Goal: Communication & Community: Answer question/provide support

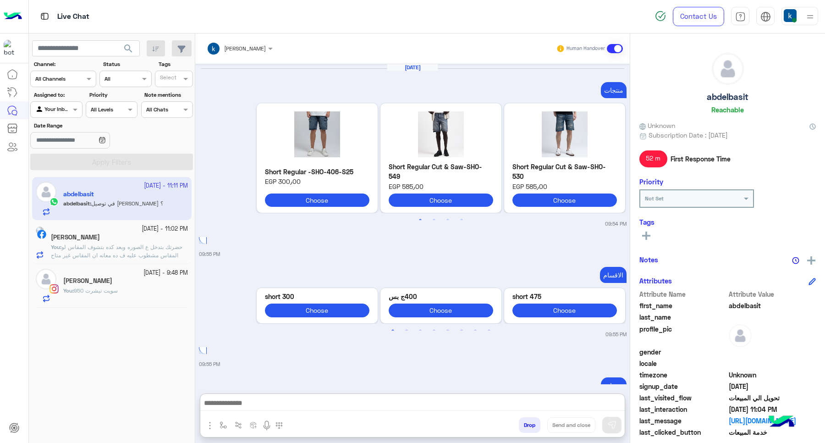
scroll to position [1070, 0]
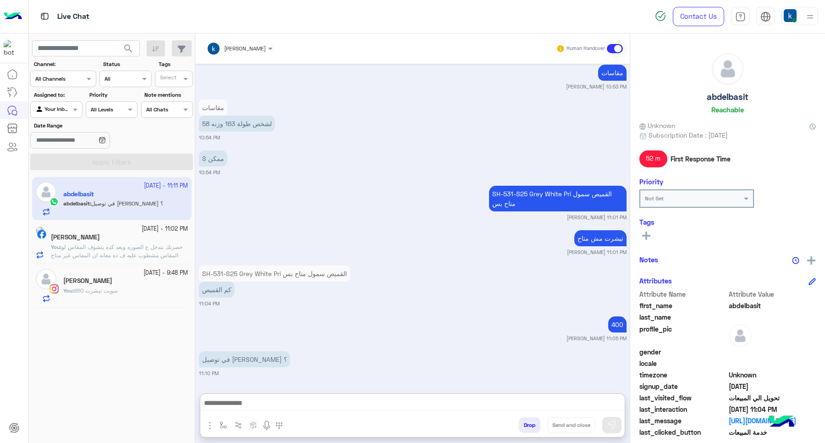
click at [257, 397] on textarea at bounding box center [412, 404] width 425 height 14
type textarea "**********"
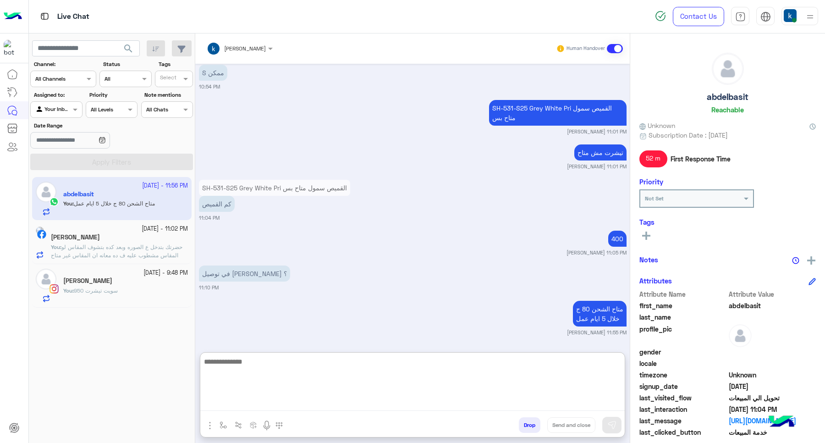
scroll to position [1115, 0]
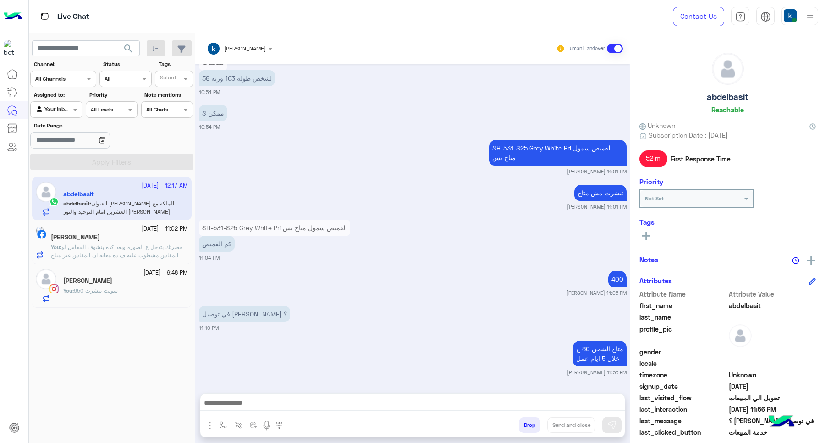
scroll to position [929, 0]
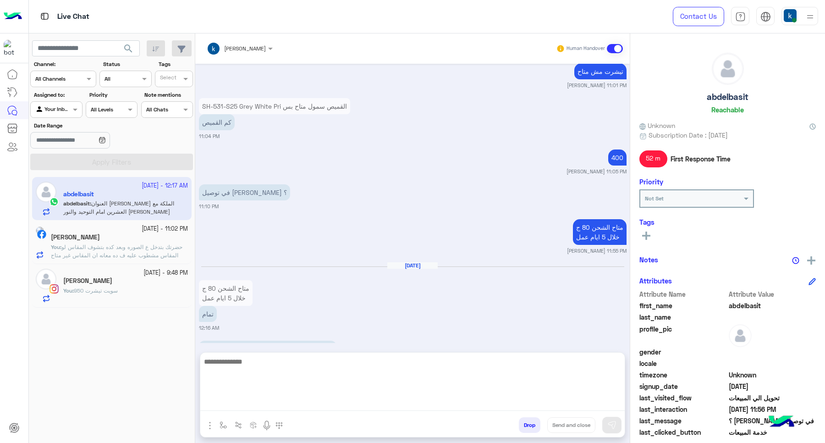
click at [320, 397] on textarea at bounding box center [412, 383] width 425 height 55
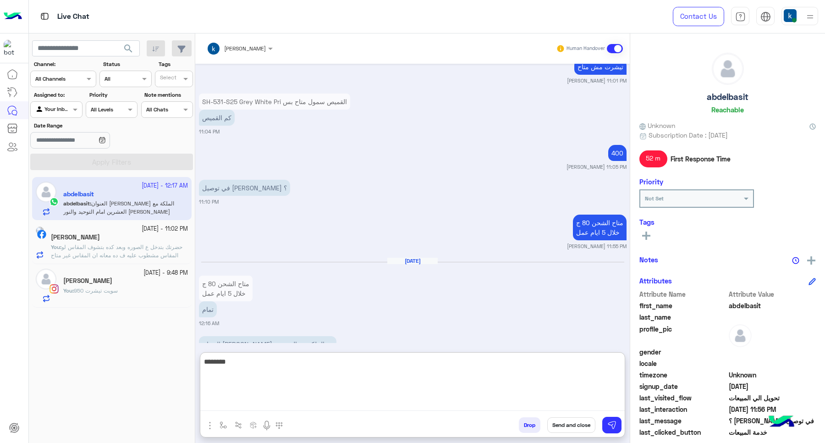
type textarea "*********"
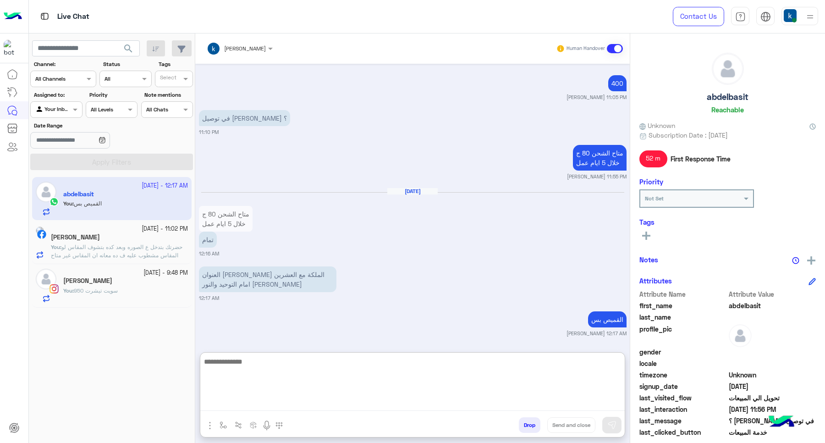
scroll to position [1005, 0]
paste textarea "**********"
type textarea "**********"
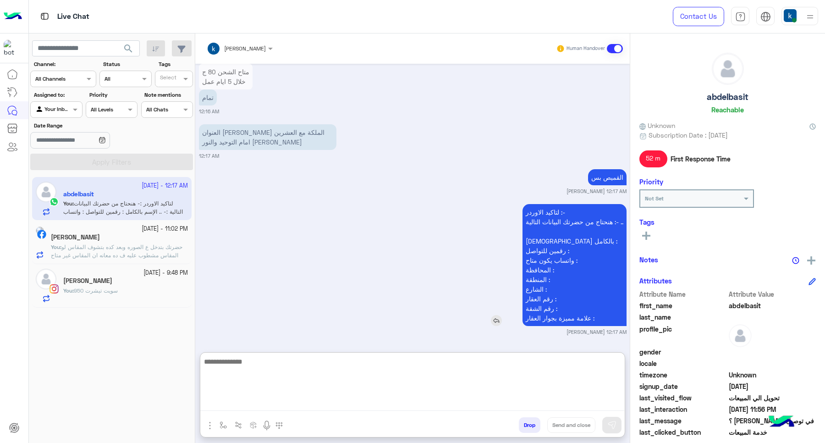
click at [548, 214] on p "لتاكيد الاوردر :- هنحتاج من حضرتك البيانات التالية :- .. الإسم بالكامل : رقمين …" at bounding box center [575, 265] width 104 height 122
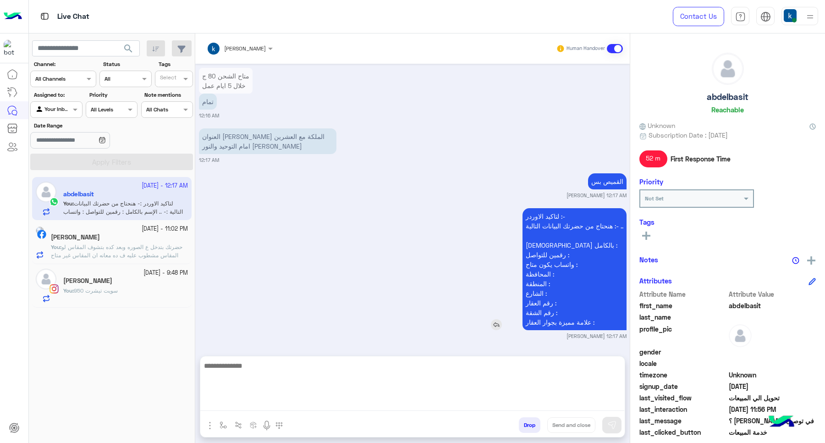
scroll to position [1105, 0]
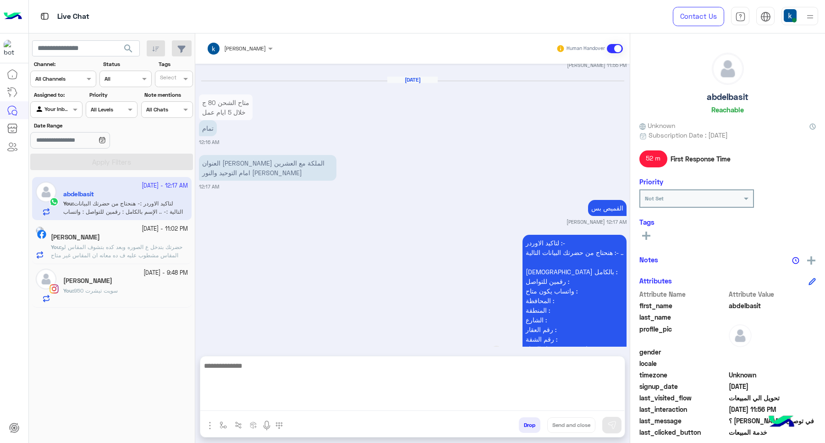
click at [548, 214] on div "Oct 10, 2025 09:55 PM منتجات Previous Bag Hand - 000037 EGP 495٫00 Choose BAG -…" at bounding box center [412, 205] width 435 height 283
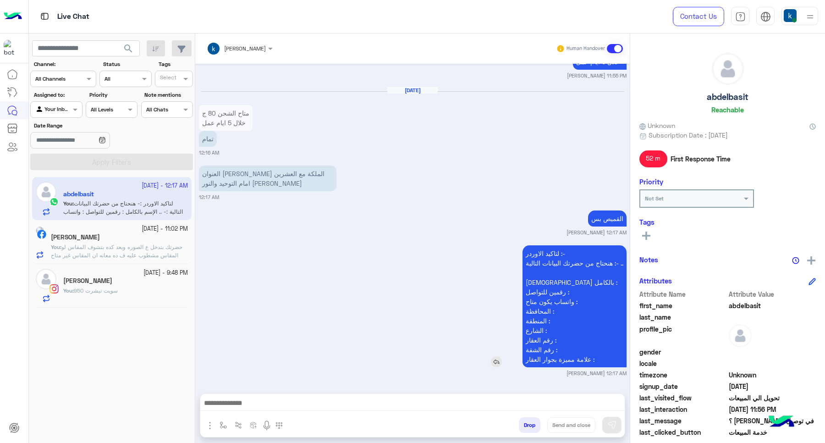
click at [548, 214] on div "القميص بس" at bounding box center [581, 218] width 91 height 16
click at [545, 247] on p "لتاكيد الاوردر :- هنحتاج من حضرتك البيانات التالية :- .. الإسم بالكامل : رقمين …" at bounding box center [575, 306] width 104 height 122
click at [544, 254] on p "لتاكيد الاوردر :- هنحتاج من حضرتك البيانات التالية :- .. الإسم بالكامل : رقمين …" at bounding box center [575, 306] width 104 height 122
drag, startPoint x: 544, startPoint y: 254, endPoint x: 533, endPoint y: 358, distance: 104.7
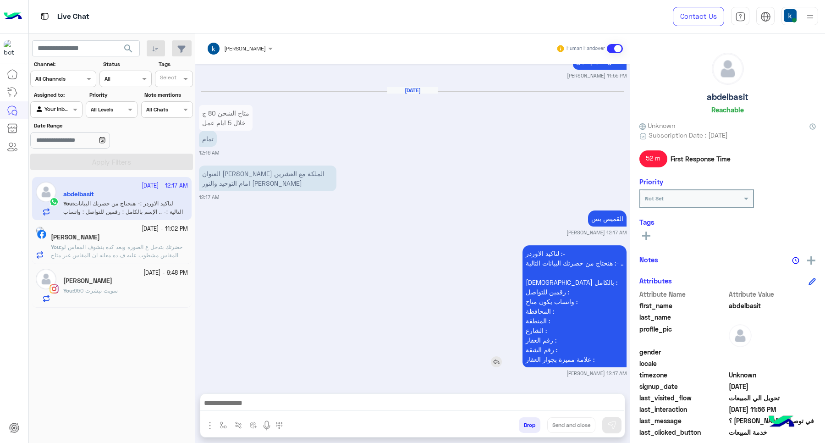
click at [533, 358] on p "لتاكيد الاوردر :- هنحتاج من حضرتك البيانات التالية :- .. الإسم بالكامل : رقمين …" at bounding box center [575, 306] width 104 height 122
copy app-msgs-text
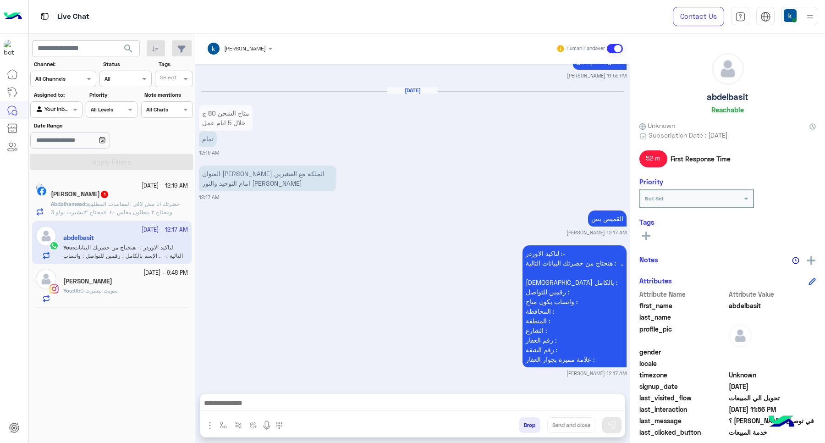
click at [132, 209] on p "Abdalhamead : حضرتك انا مش لاقي المقاسات المطلوبة محتاج ٢تيشيرت بولو 3xl ومحتاج…" at bounding box center [119, 208] width 137 height 17
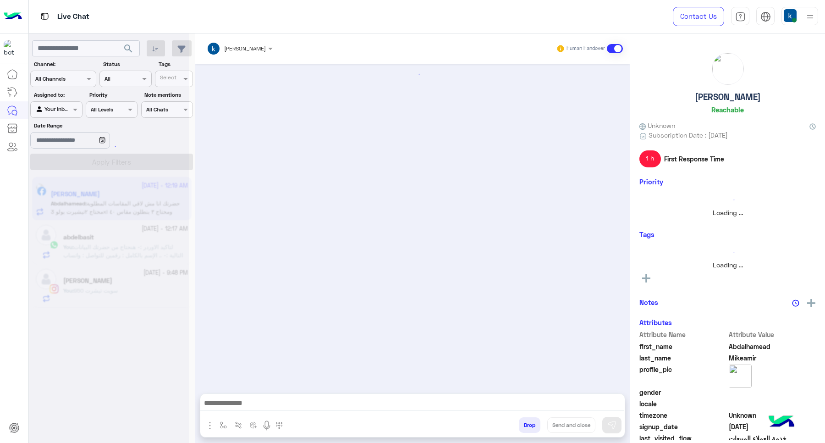
scroll to position [694, 0]
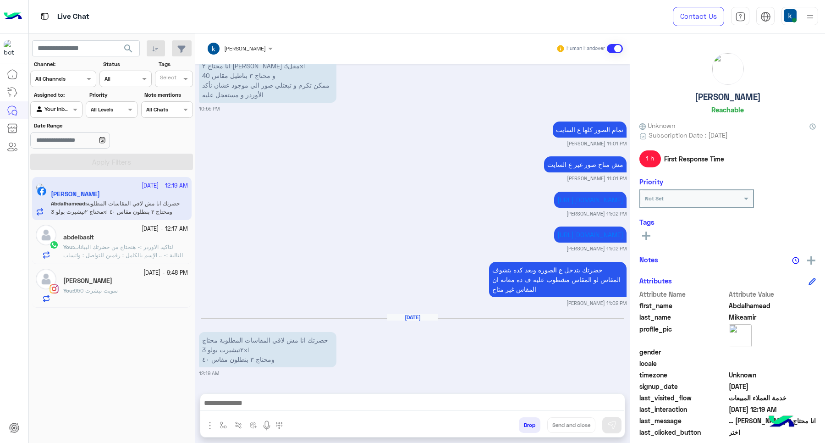
drag, startPoint x: 279, startPoint y: 406, endPoint x: 287, endPoint y: 392, distance: 16.3
click at [279, 406] on textarea at bounding box center [412, 404] width 424 height 14
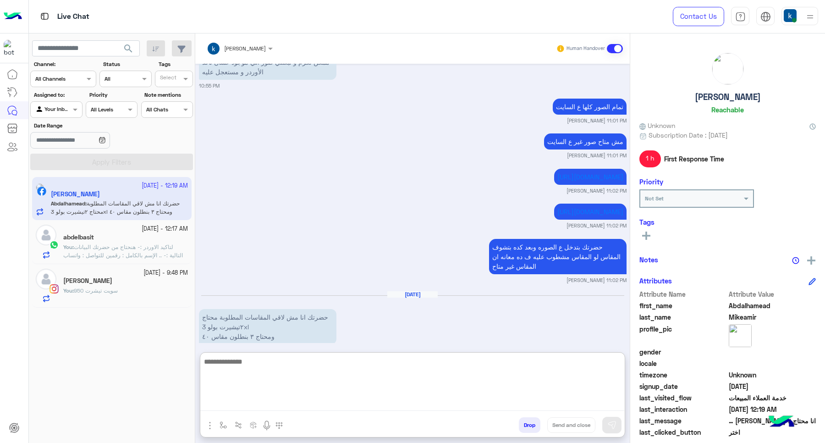
scroll to position [735, 0]
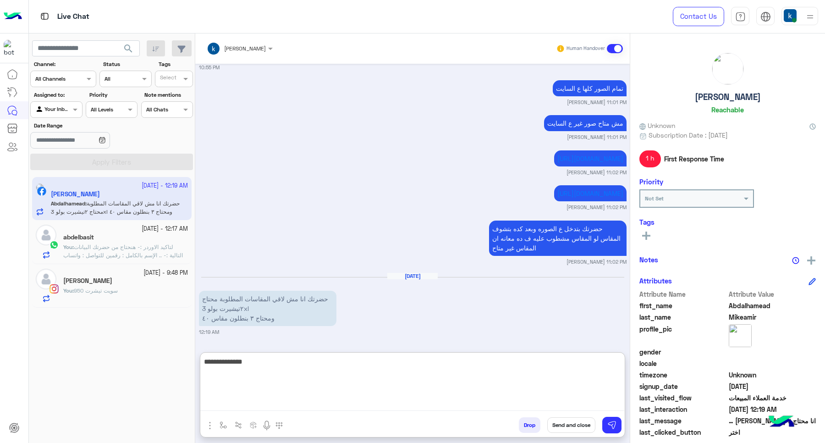
type textarea "**********"
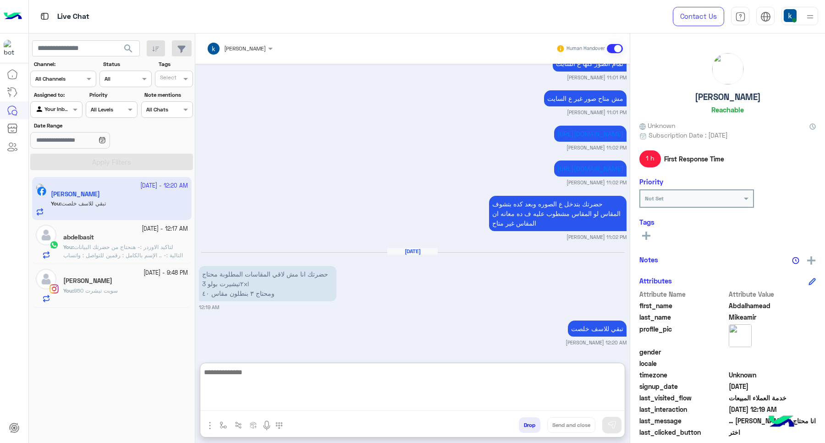
scroll to position [770, 0]
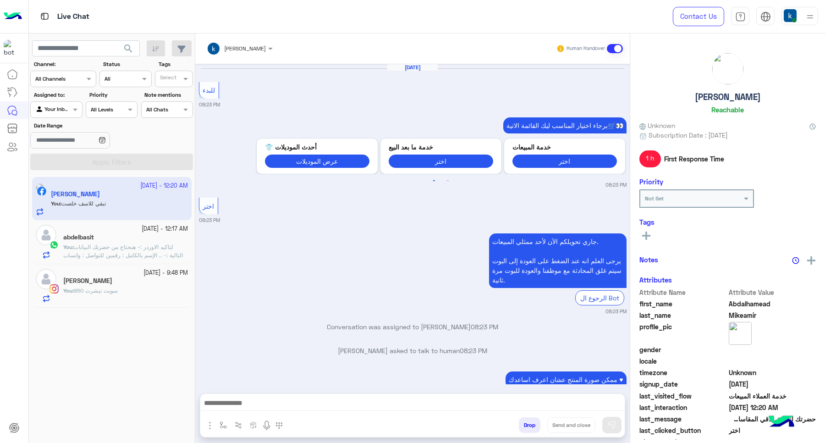
scroll to position [648, 0]
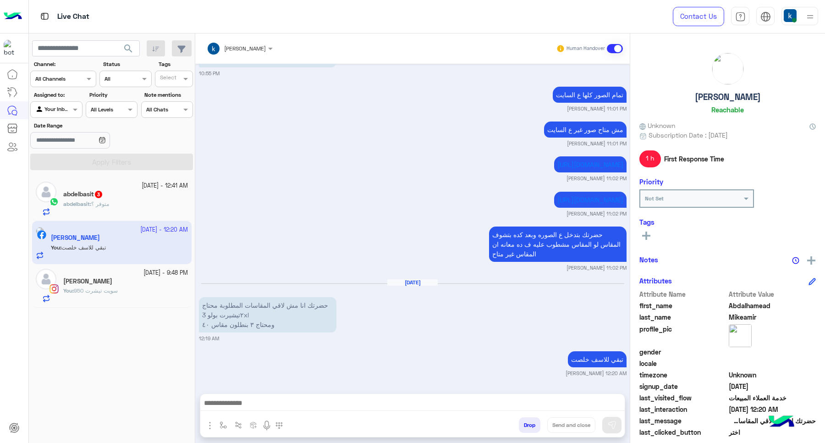
click at [138, 195] on div "abdelbasit 3" at bounding box center [125, 195] width 125 height 10
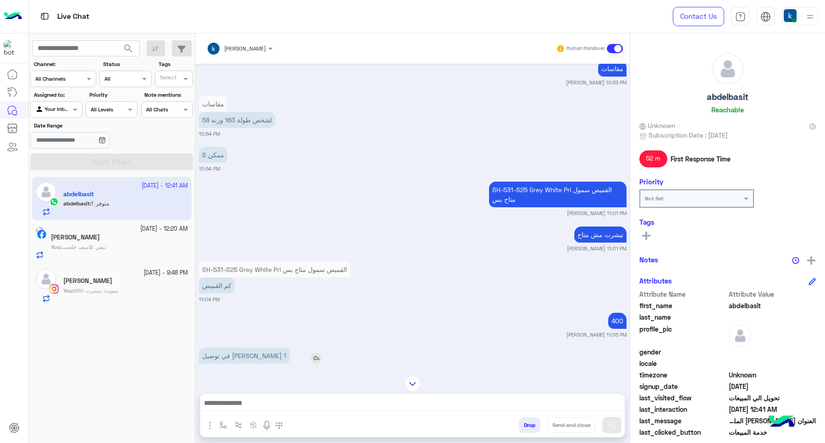
scroll to position [380, 0]
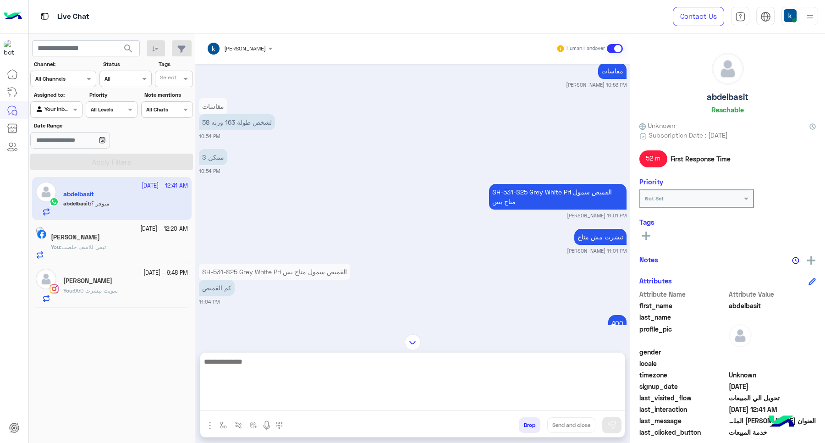
click at [310, 410] on textarea at bounding box center [412, 383] width 425 height 55
paste textarea "**********"
type textarea "**********"
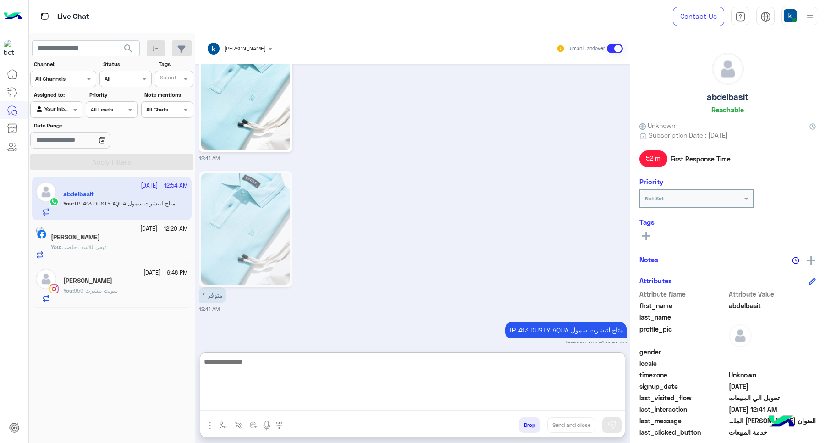
scroll to position [1259, 0]
click at [326, 365] on textarea at bounding box center [412, 383] width 425 height 55
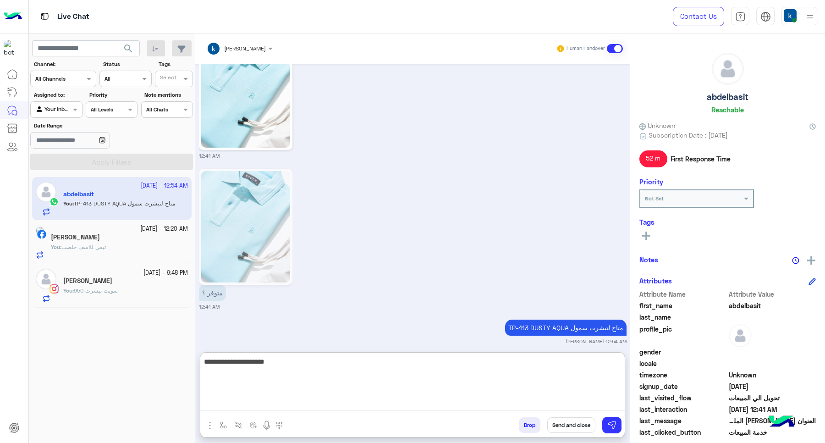
type textarea "**********"
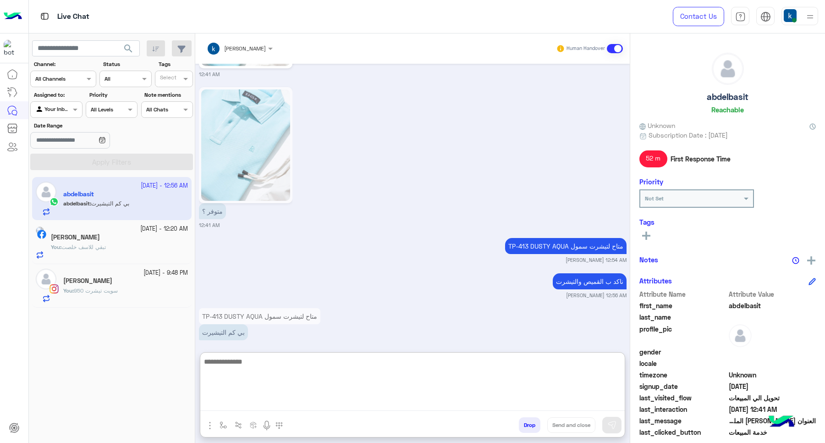
scroll to position [1344, 0]
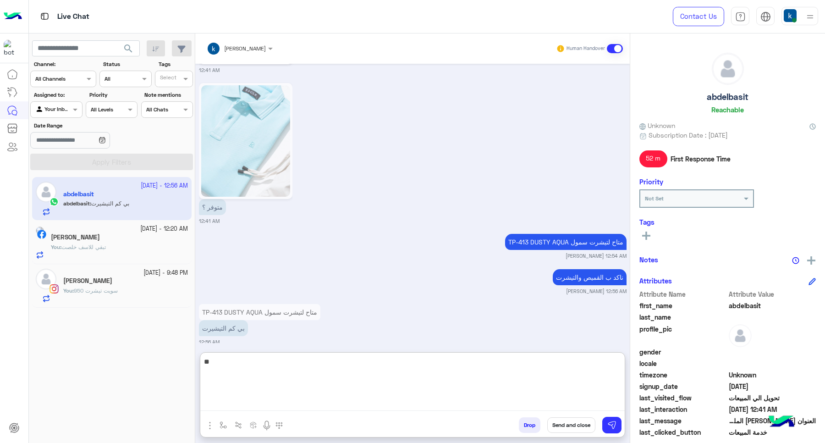
type textarea "***"
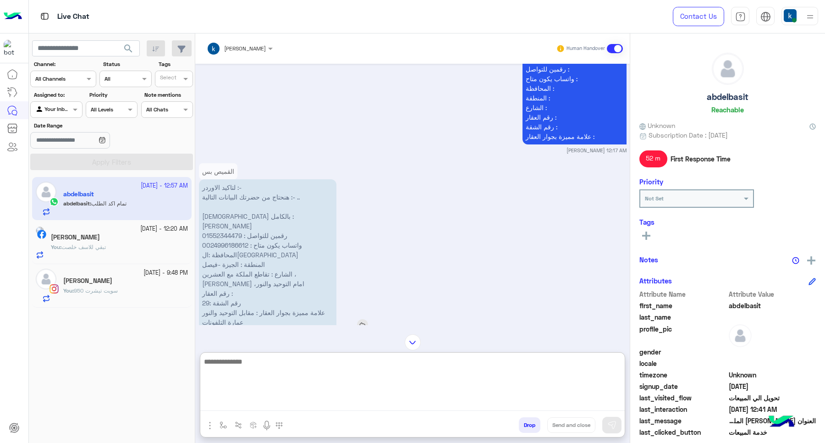
scroll to position [915, 0]
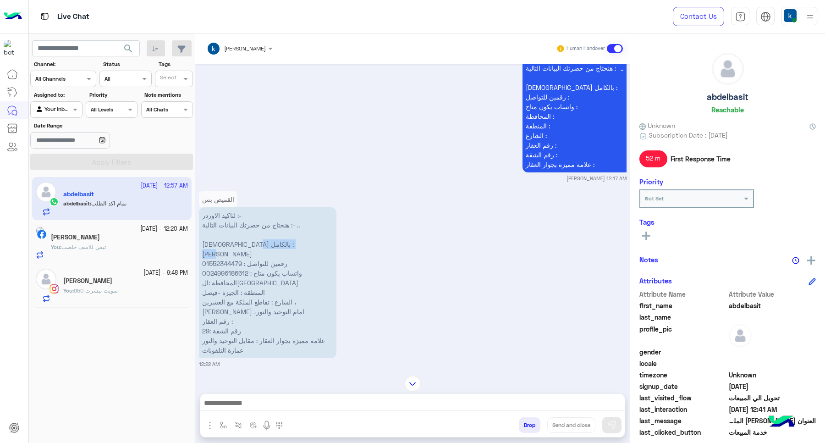
drag, startPoint x: 248, startPoint y: 242, endPoint x: 196, endPoint y: 243, distance: 51.8
click at [196, 243] on div "Oct 10, 2025 ممكن صورة المنتج عشان اعرف اساعدك ♥ khaled mohamed 10:48 PM khaled…" at bounding box center [412, 215] width 435 height 303
copy p "عبدالباسط التجاني"
click at [213, 276] on p "لتاكيد الاوردر :- هنحتاج من حضرتك البيانات التالية :- .. الإسم بالكامل : عبدالب…" at bounding box center [268, 282] width 138 height 151
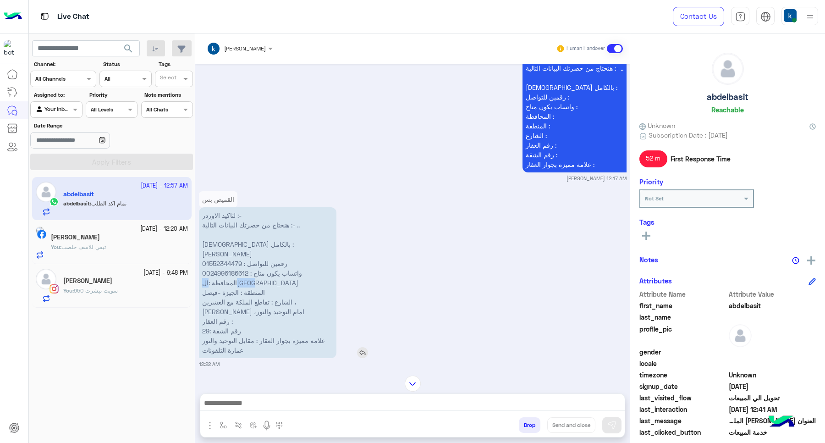
copy p "القاهرة"
click at [234, 283] on p "لتاكيد الاوردر :- هنحتاج من حضرتك البيانات التالية :- .. الإسم بالكامل : عبدالب…" at bounding box center [268, 282] width 138 height 151
drag, startPoint x: 234, startPoint y: 283, endPoint x: 200, endPoint y: 284, distance: 33.5
click at [200, 284] on p "لتاكيد الاوردر :- هنحتاج من حضرتك البيانات التالية :- .. الإسم بالكامل : عبدالب…" at bounding box center [268, 282] width 138 height 151
copy p "الجيزة -فيصل"
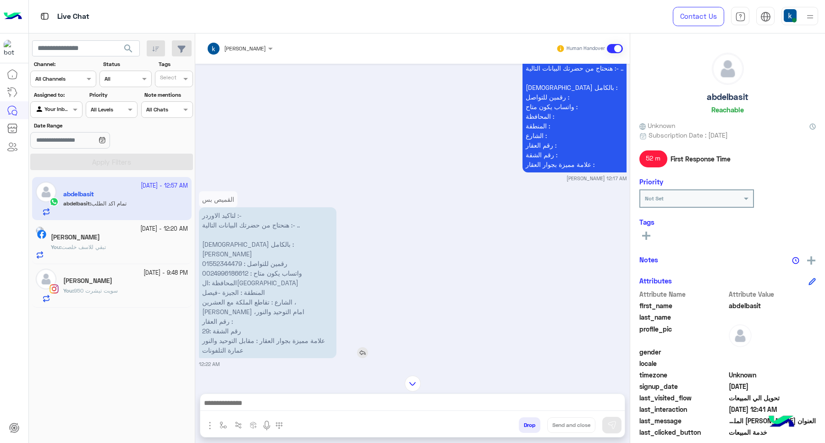
click at [279, 302] on p "لتاكيد الاوردر :- هنحتاج من حضرتك البيانات التالية :- .. الإسم بالكامل : عبدالب…" at bounding box center [268, 282] width 138 height 151
drag, startPoint x: 303, startPoint y: 291, endPoint x: 296, endPoint y: 291, distance: 6.9
click at [296, 291] on p "لتاكيد الاوردر :- هنحتاج من حضرتك البيانات التالية :- .. الإسم بالكامل : عبدالب…" at bounding box center [268, 282] width 138 height 151
drag, startPoint x: 296, startPoint y: 291, endPoint x: 200, endPoint y: 296, distance: 95.9
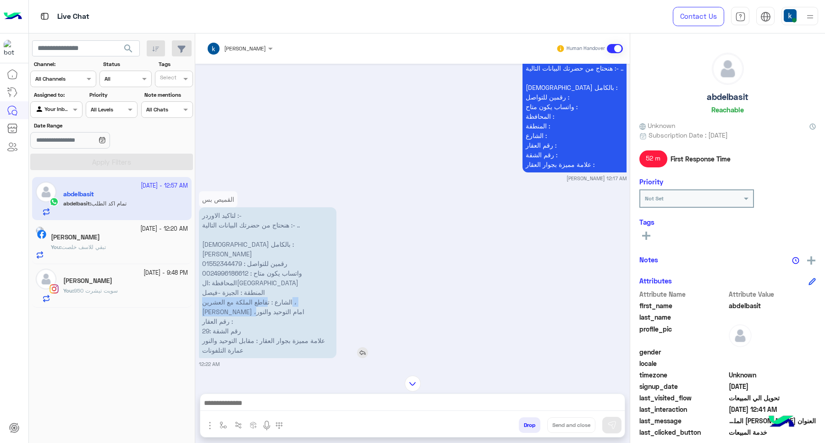
click at [200, 296] on p "لتاكيد الاوردر :- هنحتاج من حضرتك البيانات التالية :- .. الإسم بالكامل : عبدالب…" at bounding box center [268, 282] width 138 height 151
click at [222, 297] on p "لتاكيد الاوردر :- هنحتاج من حضرتك البيانات التالية :- .. الإسم بالكامل : عبدالب…" at bounding box center [268, 282] width 138 height 151
click at [224, 297] on p "لتاكيد الاوردر :- هنحتاج من حضرتك البيانات التالية :- .. الإسم بالكامل : عبدالب…" at bounding box center [268, 282] width 138 height 151
click at [226, 297] on p "لتاكيد الاوردر :- هنحتاج من حضرتك البيانات التالية :- .. الإسم بالكامل : عبدالب…" at bounding box center [268, 282] width 138 height 151
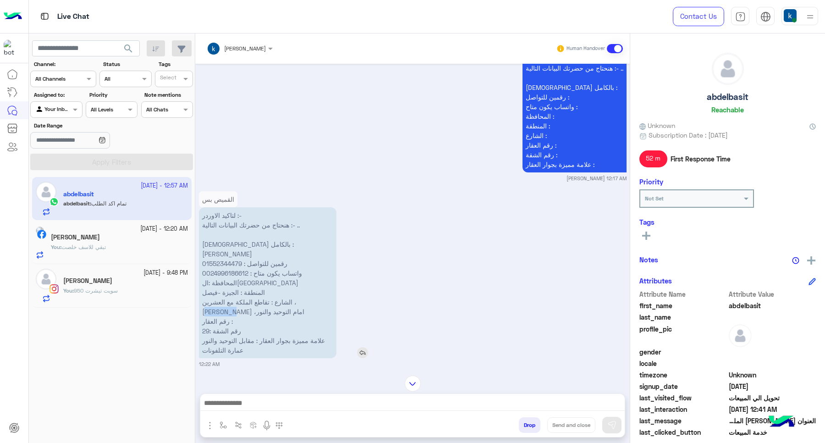
click at [228, 297] on p "لتاكيد الاوردر :- هنحتاج من حضرتك البيانات التالية :- .. الإسم بالكامل : عبدالب…" at bounding box center [268, 282] width 138 height 151
click at [234, 301] on p "لتاكيد الاوردر :- هنحتاج من حضرتك البيانات التالية :- .. الإسم بالكامل : عبدالب…" at bounding box center [268, 282] width 138 height 151
copy p "الشارع : تقاطع الملكة مع العشرين ،البنزيمة ،امام التوحيد والنور"
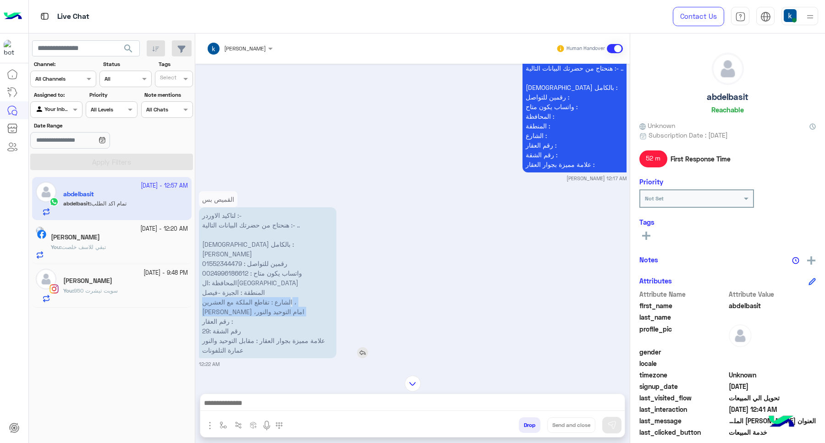
click at [230, 301] on p "لتاكيد الاوردر :- هنحتاج من حضرتك البيانات التالية :- .. الإسم بالكامل : عبدالب…" at bounding box center [268, 282] width 138 height 151
click at [209, 290] on p "لتاكيد الاوردر :- هنحتاج من حضرتك البيانات التالية :- .. الإسم بالكامل : عبدالب…" at bounding box center [268, 282] width 138 height 151
drag, startPoint x: 209, startPoint y: 290, endPoint x: 204, endPoint y: 304, distance: 13.9
click at [204, 304] on p "لتاكيد الاوردر :- هنحتاج من حضرتك البيانات التالية :- .. الإسم بالكامل : عبدالب…" at bounding box center [268, 282] width 138 height 151
copy p "،امام التوحيد والنور"
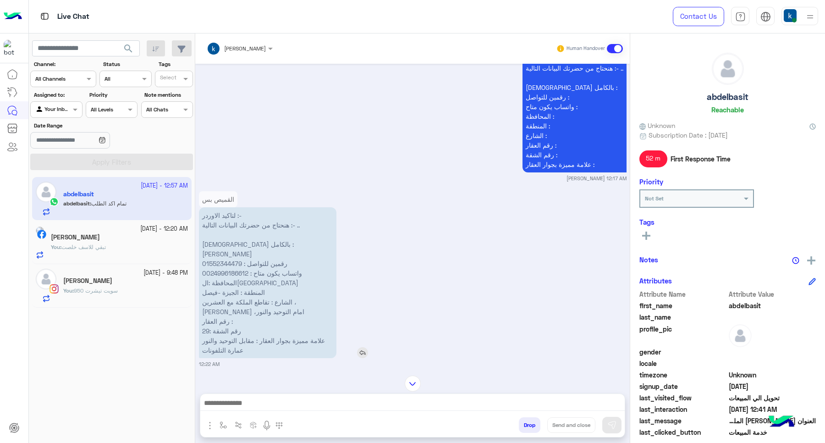
click at [214, 321] on p "لتاكيد الاوردر :- هنحتاج من حضرتك البيانات التالية :- .. الإسم بالكامل : عبدالب…" at bounding box center [268, 282] width 138 height 151
copy p "رقم الشقة :29"
click at [258, 338] on p "لتاكيد الاوردر :- هنحتاج من حضرتك البيانات التالية :- .. الإسم بالكامل : عبدالب…" at bounding box center [268, 282] width 138 height 151
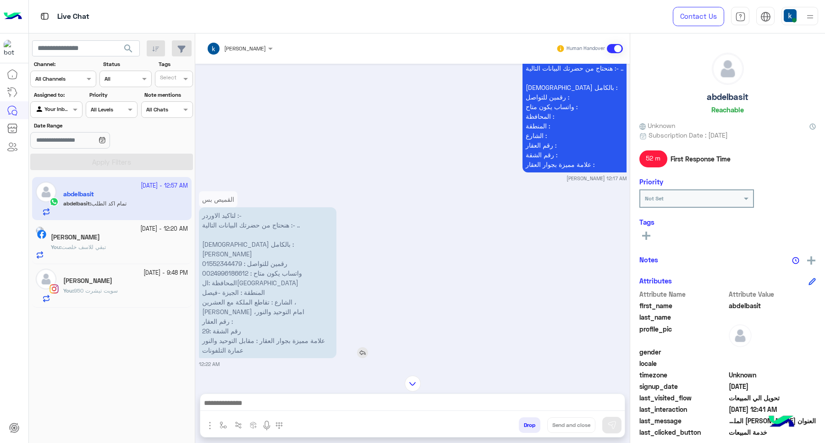
click at [251, 333] on p "لتاكيد الاوردر :- هنحتاج من حضرتك البيانات التالية :- .. الإسم بالكامل : عبدالب…" at bounding box center [268, 282] width 138 height 151
drag, startPoint x: 251, startPoint y: 333, endPoint x: 211, endPoint y: 338, distance: 39.8
click at [211, 338] on p "لتاكيد الاوردر :- هنحتاج من حضرتك البيانات التالية :- .. الإسم بالكامل : عبدالب…" at bounding box center [268, 282] width 138 height 151
copy p "مقابل التوحيد والنور عمارة التلفونات"
click at [226, 257] on p "لتاكيد الاوردر :- هنحتاج من حضرتك البيانات التالية :- .. الإسم بالكامل : عبدالب…" at bounding box center [268, 282] width 138 height 151
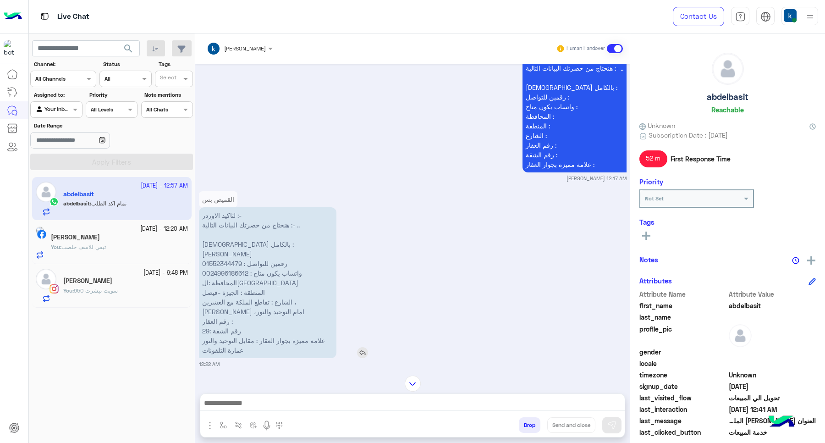
click at [225, 255] on p "لتاكيد الاوردر :- هنحتاج من حضرتك البيانات التالية :- .. الإسم بالكامل : عبدالب…" at bounding box center [268, 282] width 138 height 151
click at [224, 255] on p "لتاكيد الاوردر :- هنحتاج من حضرتك البيانات التالية :- .. الإسم بالكامل : عبدالب…" at bounding box center [268, 282] width 138 height 151
copy p "01552344479"
click at [246, 262] on p "لتاكيد الاوردر :- هنحتاج من حضرتك البيانات التالية :- .. الإسم بالكامل : عبدالب…" at bounding box center [268, 282] width 138 height 151
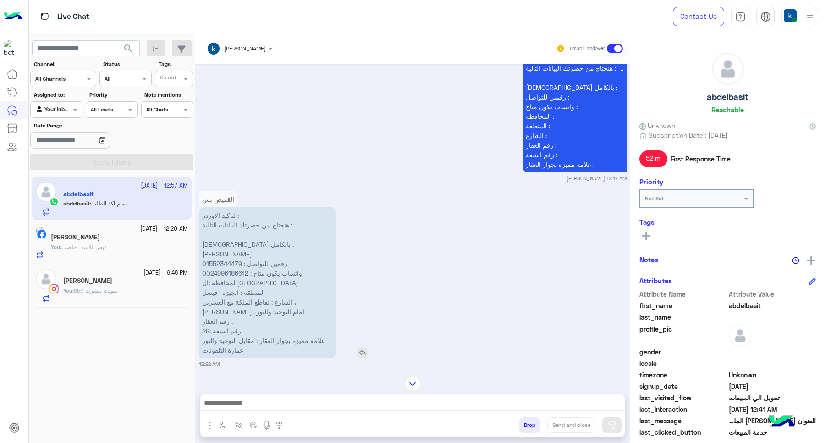
copy p "0024996186612"
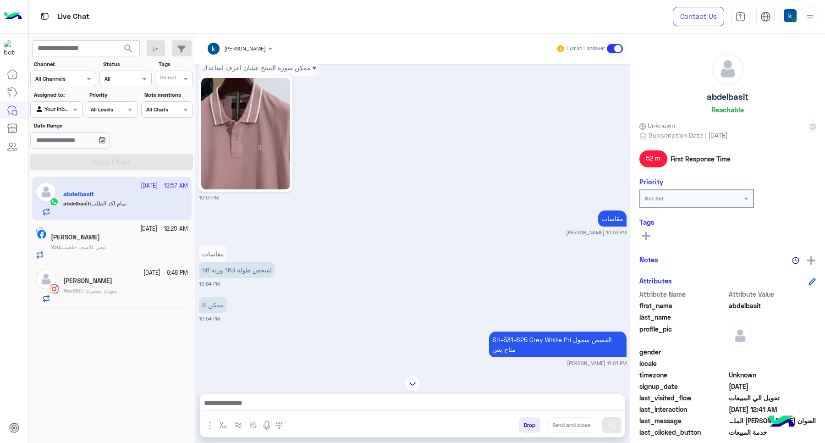
scroll to position [1422, 0]
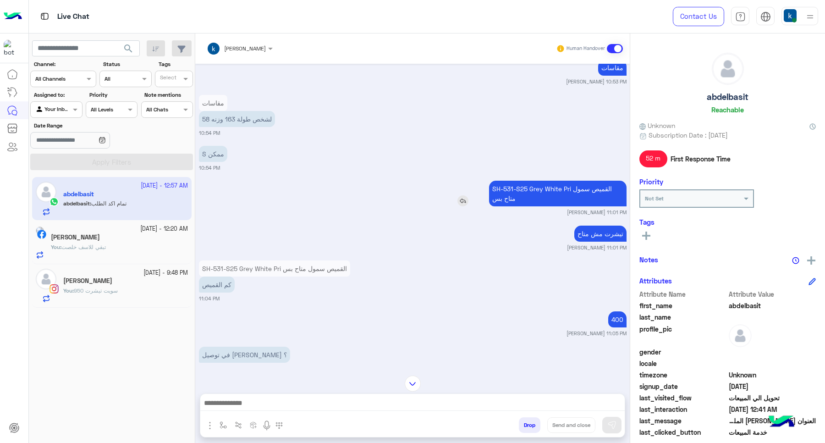
click at [489, 194] on p "SH-531-S25 Grey White Pri القميص سمول متاح بس" at bounding box center [558, 194] width 138 height 26
drag, startPoint x: 486, startPoint y: 194, endPoint x: 541, endPoint y: 196, distance: 55.1
click at [541, 196] on p "SH-531-S25 Grey White Pri القميص سمول متاح بس" at bounding box center [558, 194] width 138 height 26
copy app-msgs-text
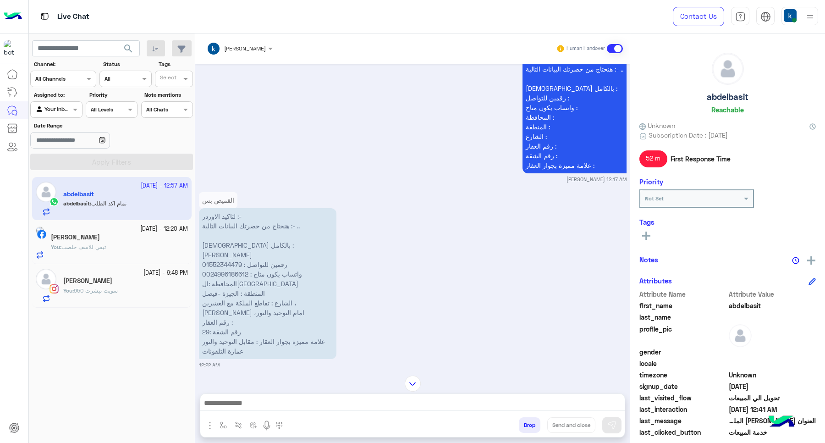
scroll to position [2052, 0]
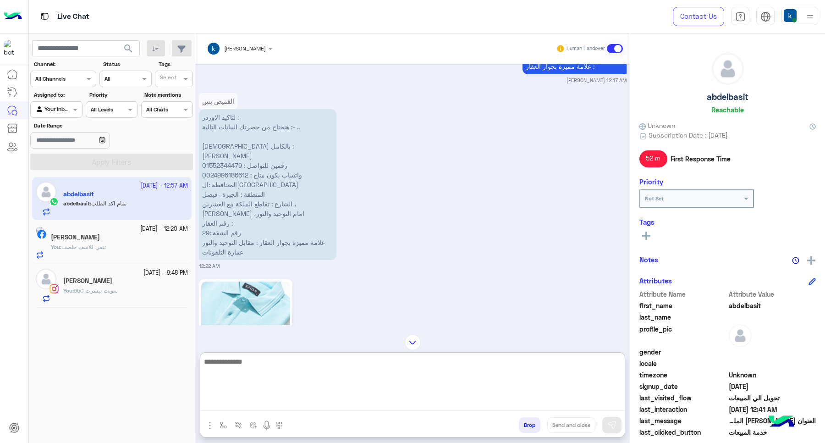
click at [286, 401] on textarea at bounding box center [412, 383] width 425 height 55
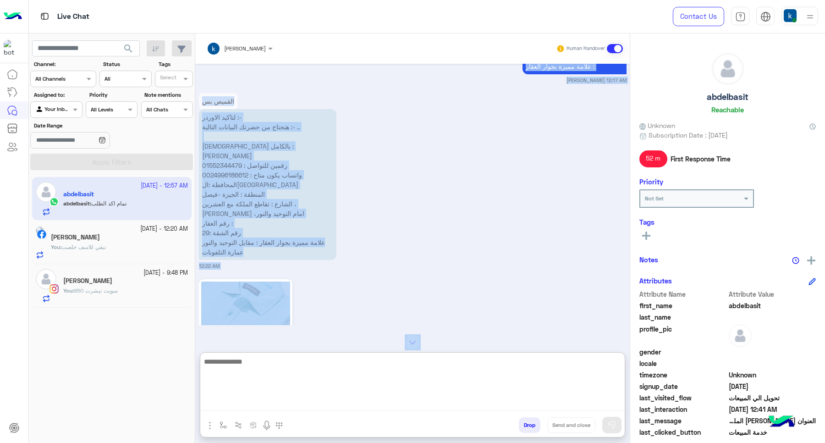
click at [285, 400] on textarea at bounding box center [412, 383] width 425 height 55
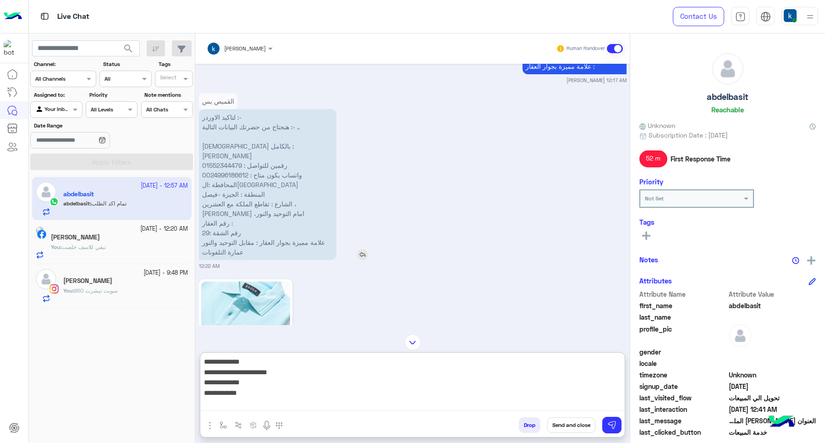
paste textarea "**********"
type textarea "**********"
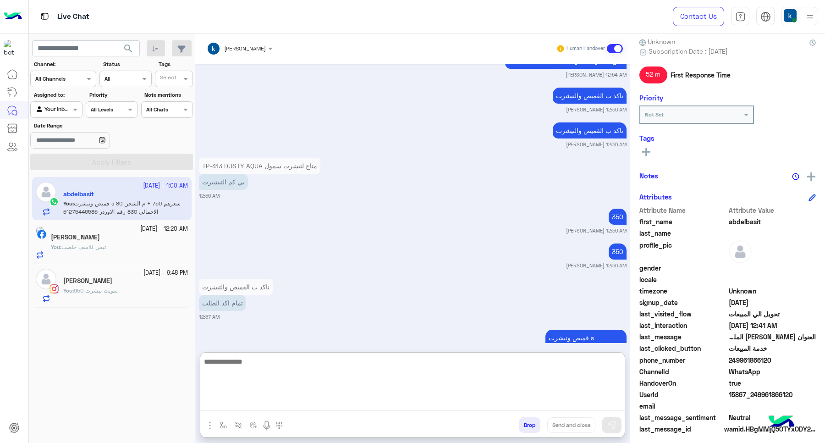
scroll to position [88, 0]
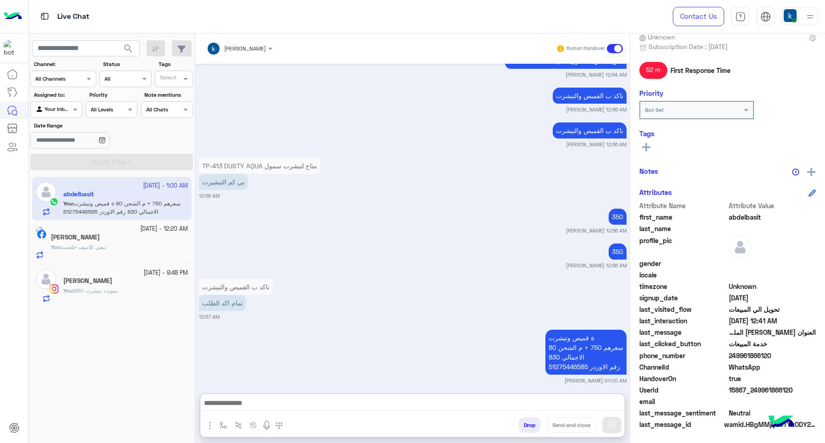
click at [746, 390] on span "15867_249961866120" at bounding box center [773, 390] width 88 height 10
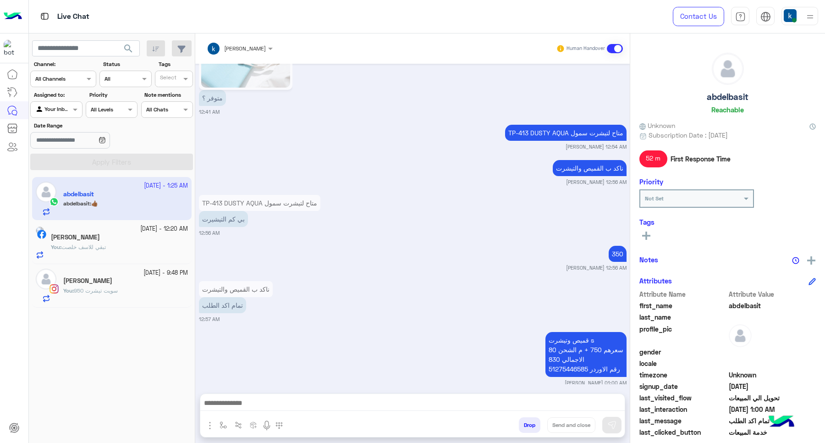
scroll to position [1042, 0]
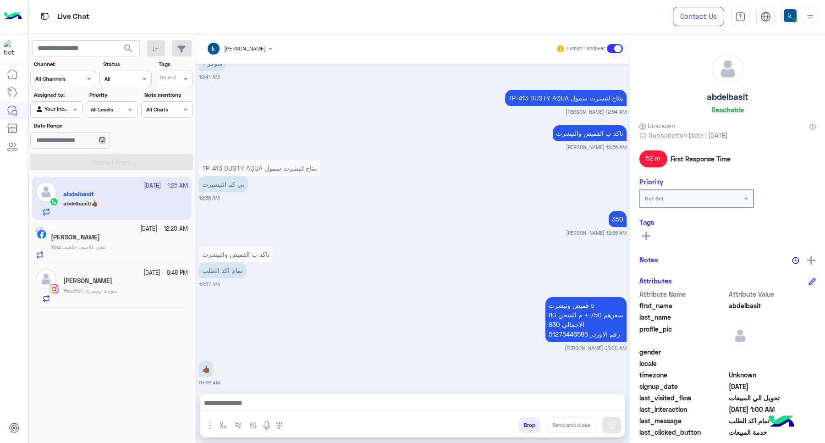
click at [523, 423] on button "Drop" at bounding box center [530, 425] width 22 height 16
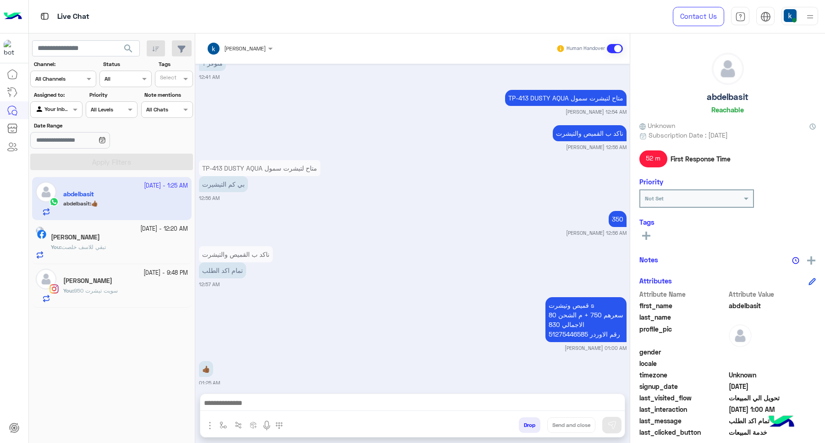
click at [523, 423] on button "Drop" at bounding box center [530, 425] width 22 height 16
click at [523, 423] on div "khaled mohamed Human Handover Oct 10, 2025 S ممكن 10:54 PM SH-531-S25 Grey Whit…" at bounding box center [412, 239] width 435 height 413
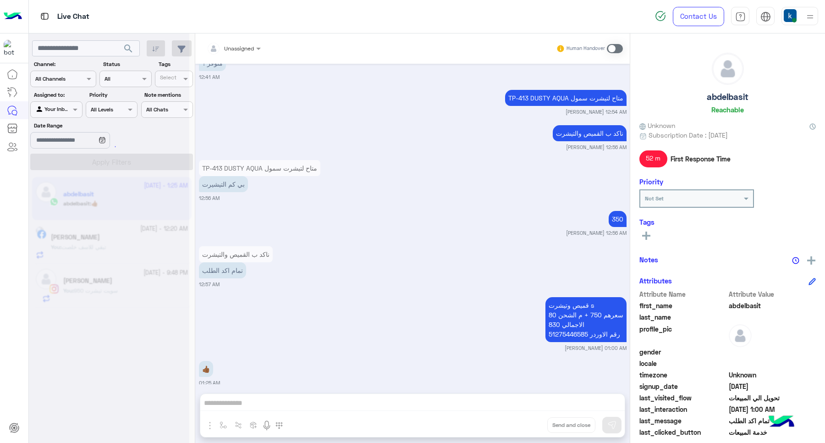
scroll to position [1112, 0]
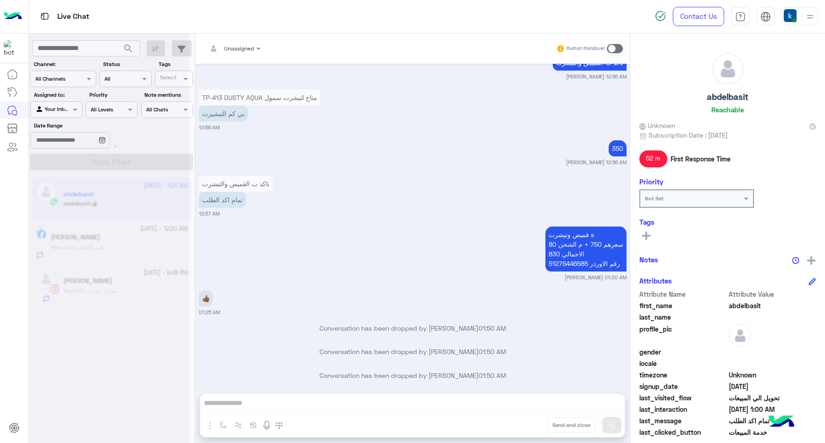
click at [523, 423] on div "Unassigned Human Handover Oct 10, 2025 S ممكن 10:54 PM SH-531-S25 Grey White Pr…" at bounding box center [412, 239] width 435 height 413
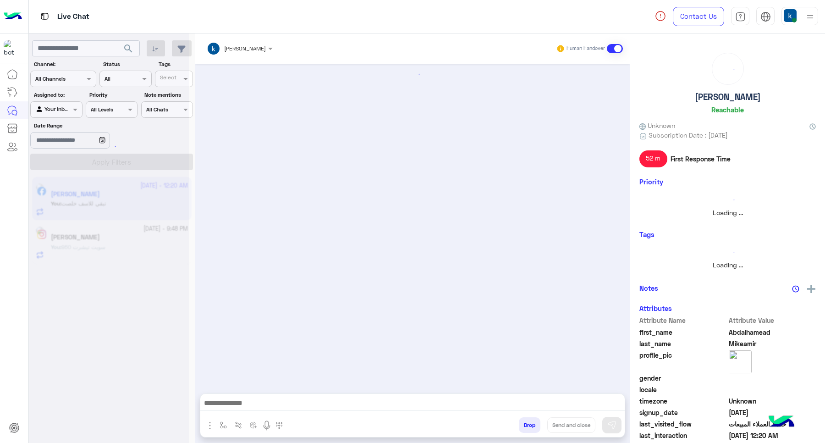
click at [523, 423] on button "Drop" at bounding box center [530, 425] width 22 height 16
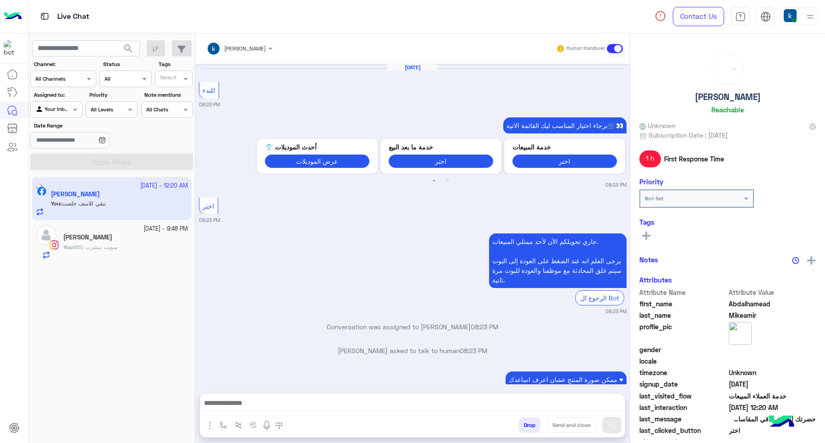
click at [523, 423] on button "Drop" at bounding box center [530, 425] width 22 height 16
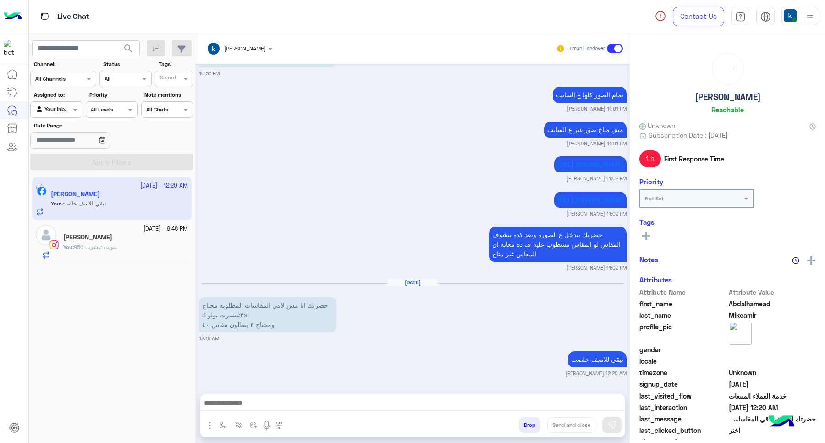
click at [523, 423] on div "khaled mohamed Human Handover Oct 10, 2025 للبدء 08:23 PM برجاء اختيار المناسب …" at bounding box center [412, 239] width 435 height 413
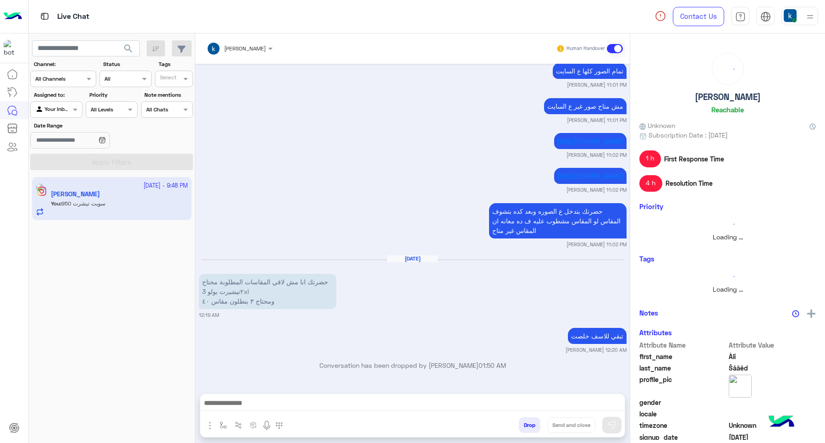
click at [522, 422] on button "Drop" at bounding box center [530, 425] width 22 height 16
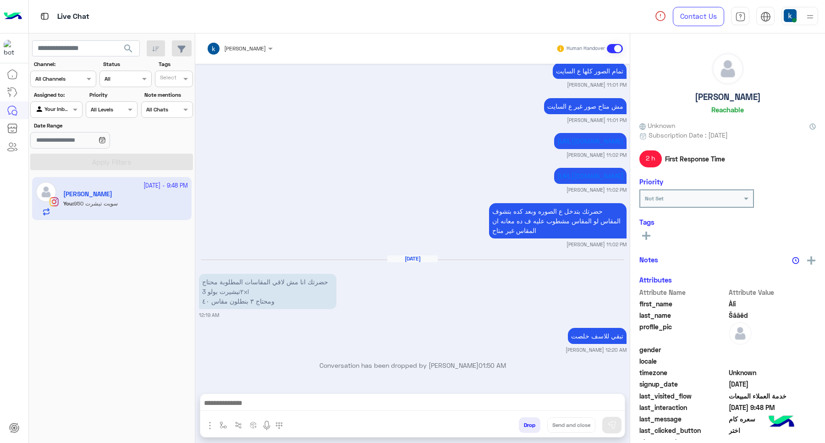
click at [522, 422] on button "Drop" at bounding box center [530, 425] width 22 height 16
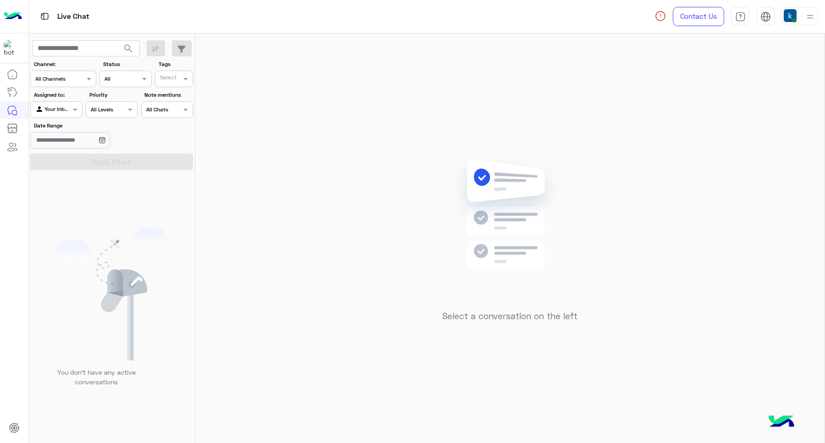
click at [796, 12] on img at bounding box center [790, 15] width 13 height 13
